Goal: Task Accomplishment & Management: Manage account settings

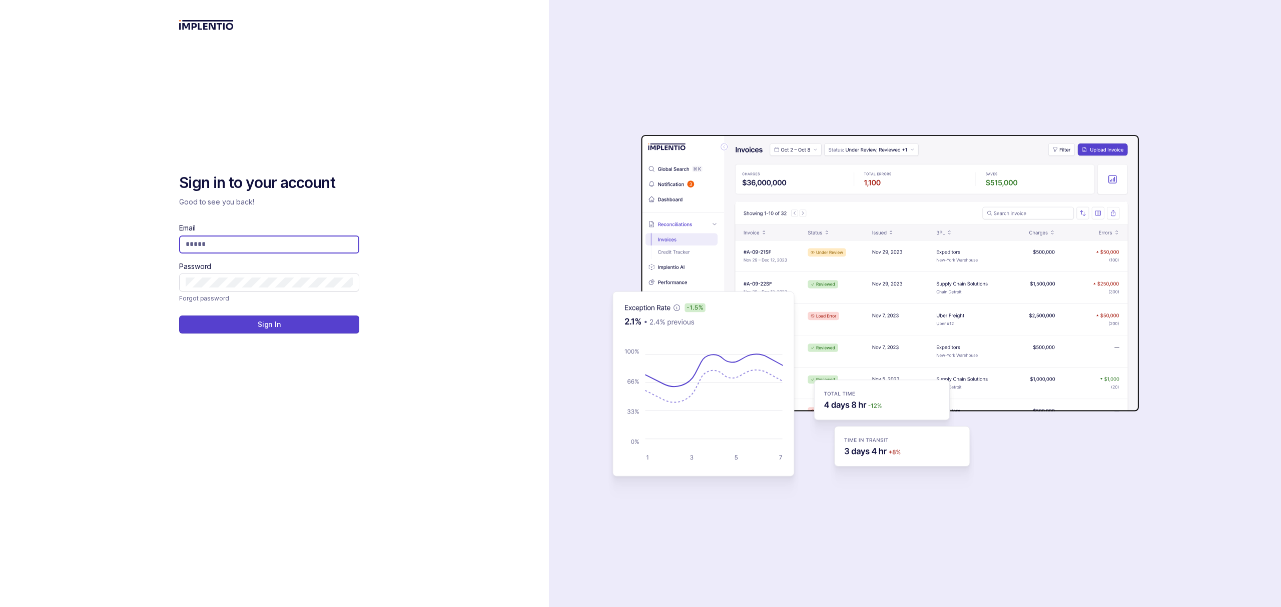
click at [268, 247] on input "Email" at bounding box center [269, 244] width 167 height 10
click at [0, 607] on com-1password-button at bounding box center [0, 607] width 0 height 0
click at [243, 245] on input "Email" at bounding box center [269, 244] width 167 height 10
type input "**********"
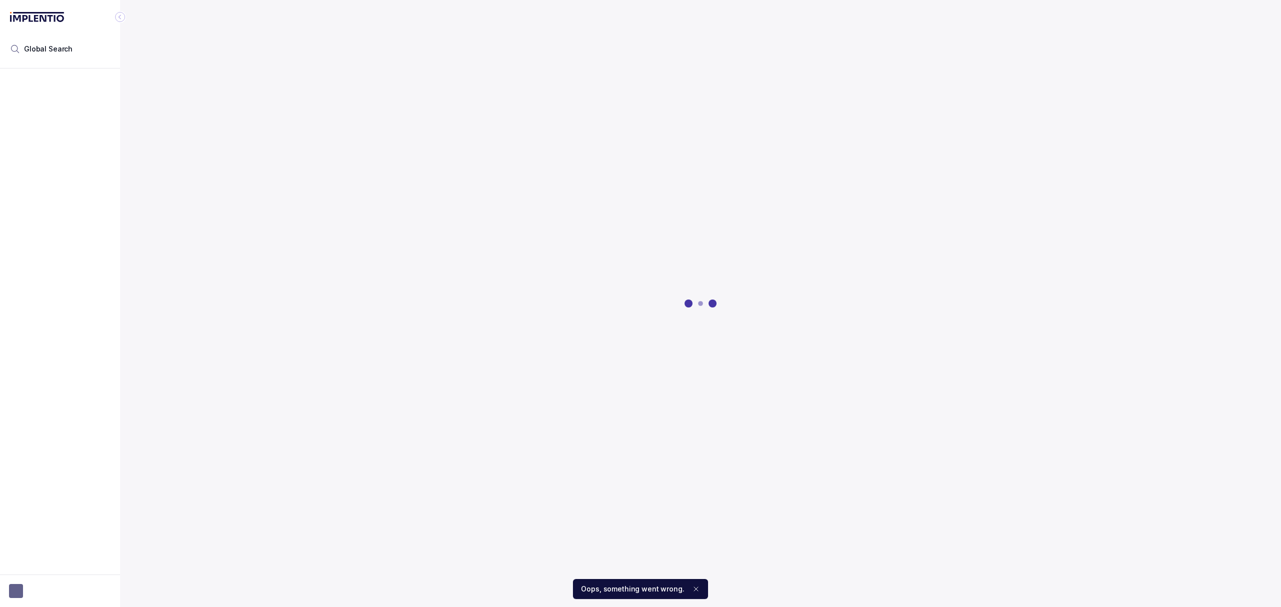
click at [692, 589] on icon "Notifications (F8)" at bounding box center [696, 589] width 8 height 8
click at [42, 592] on button "button" at bounding box center [60, 591] width 102 height 14
click at [41, 571] on p "Logout" at bounding box center [66, 569] width 83 height 10
